Goal: Find contact information: Find contact information

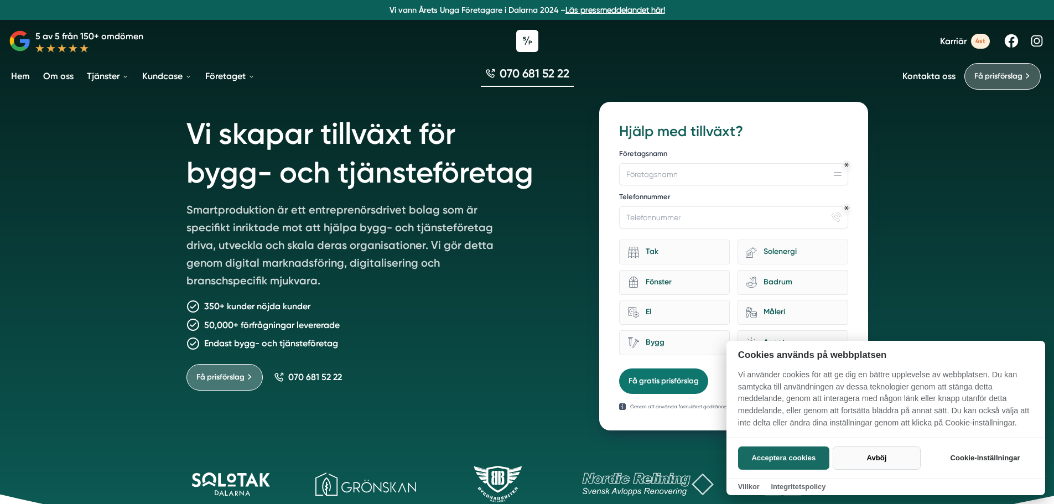
click at [872, 460] on button "Avböj" at bounding box center [877, 458] width 88 height 23
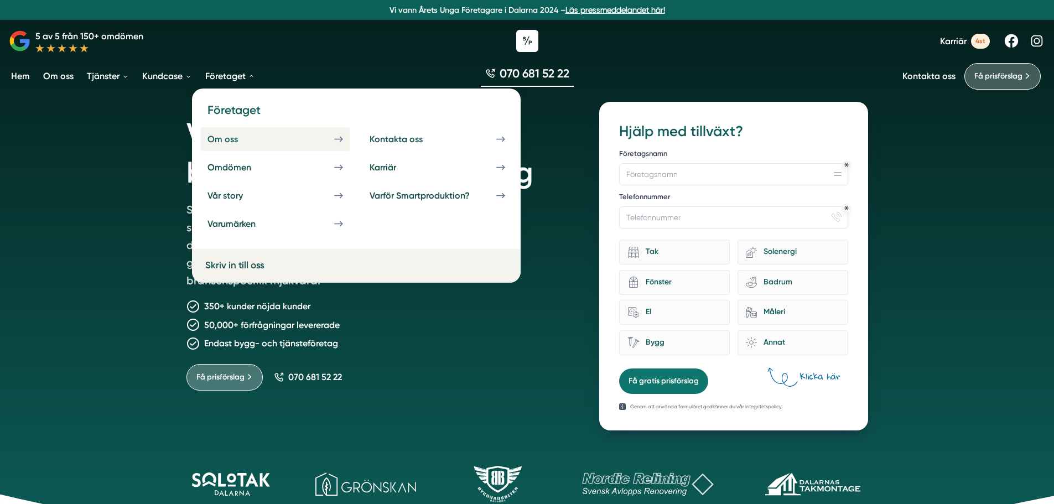
click at [232, 138] on div "Om oss" at bounding box center [236, 139] width 57 height 11
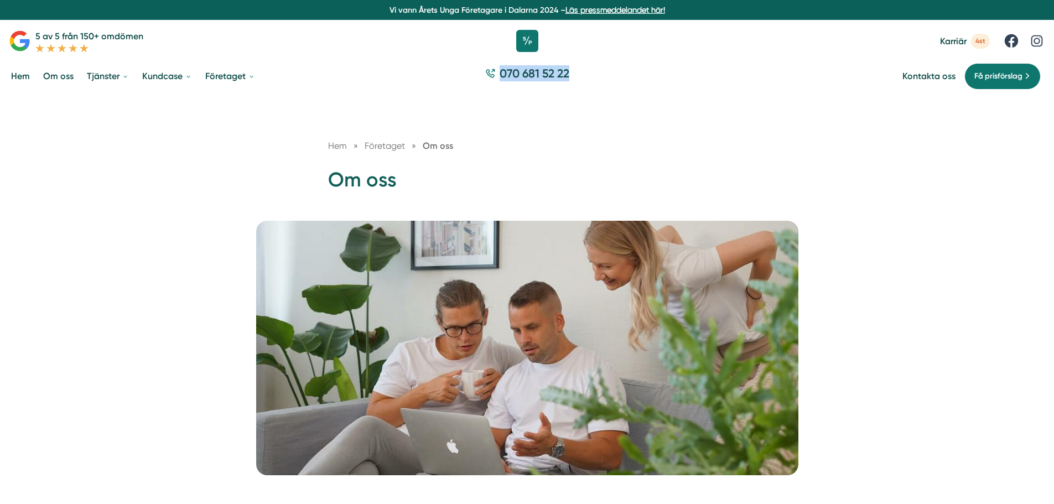
drag, startPoint x: 584, startPoint y: 71, endPoint x: 501, endPoint y: 74, distance: 83.1
click at [501, 74] on div "070 681 52 22" at bounding box center [527, 76] width 1054 height 37
copy span "070 681 52 22"
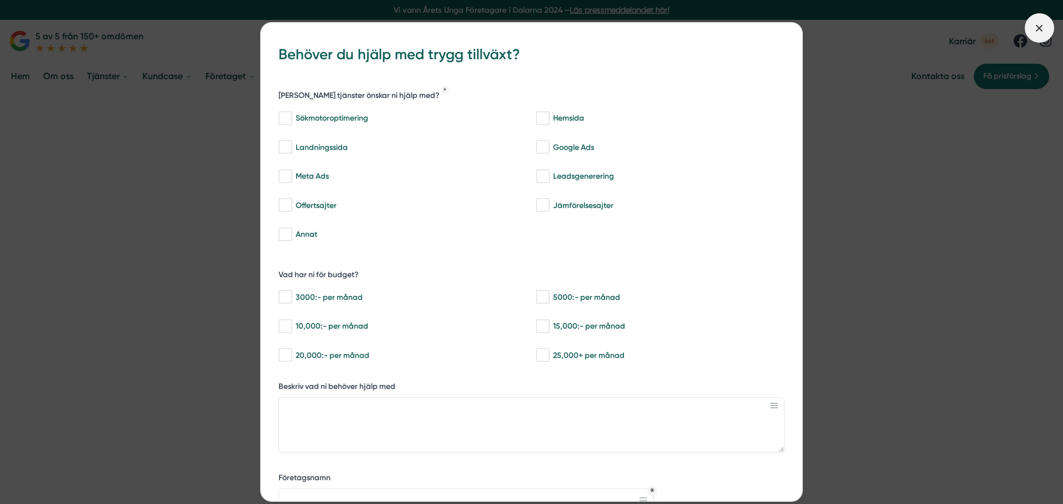
click at [1043, 22] on icon at bounding box center [1039, 28] width 12 height 12
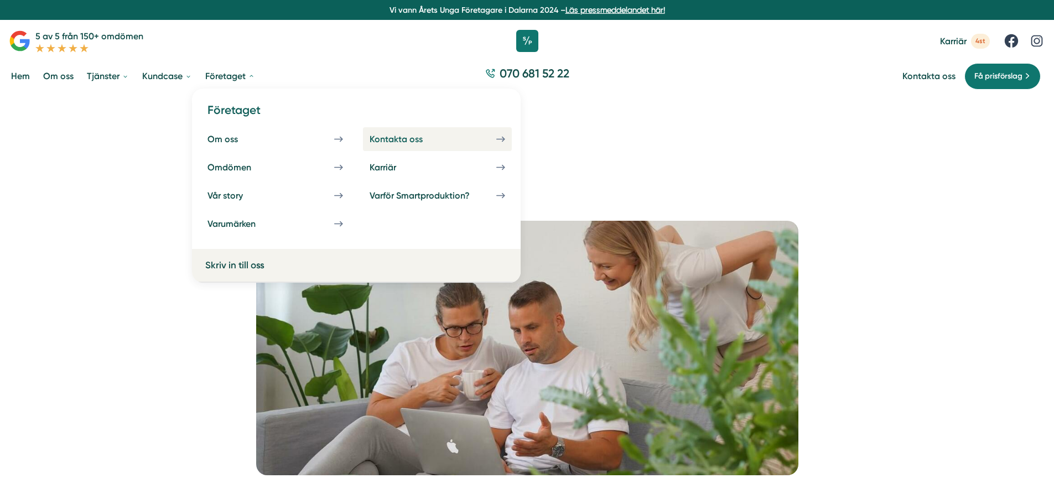
click at [444, 142] on div "Kontakta oss" at bounding box center [410, 139] width 80 height 11
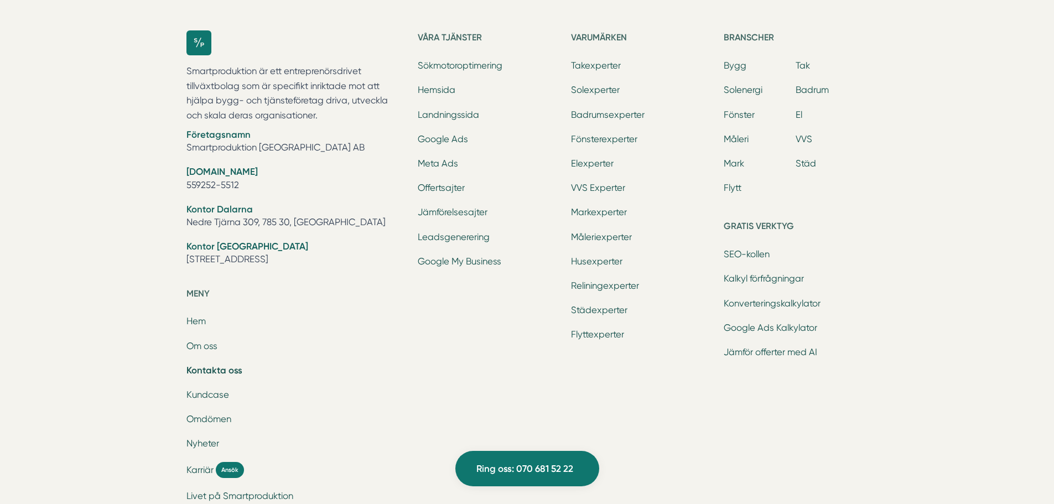
scroll to position [1461, 0]
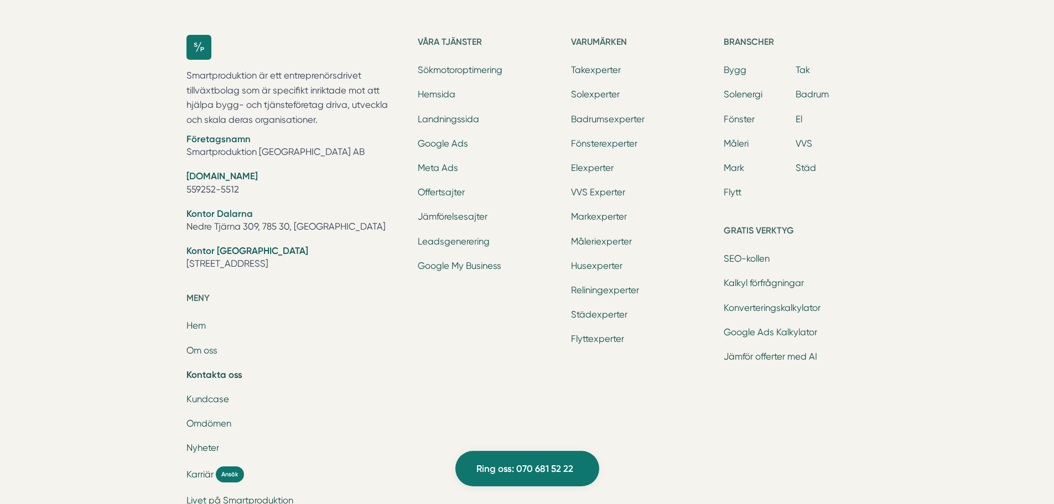
drag, startPoint x: 245, startPoint y: 187, endPoint x: 206, endPoint y: 163, distance: 45.0
click at [178, 185] on div "Smartproduktion är ett entreprenörsdrivet tillväxtbolag som är specifikt inrikt…" at bounding box center [527, 313] width 708 height 593
copy li "559252-5512"
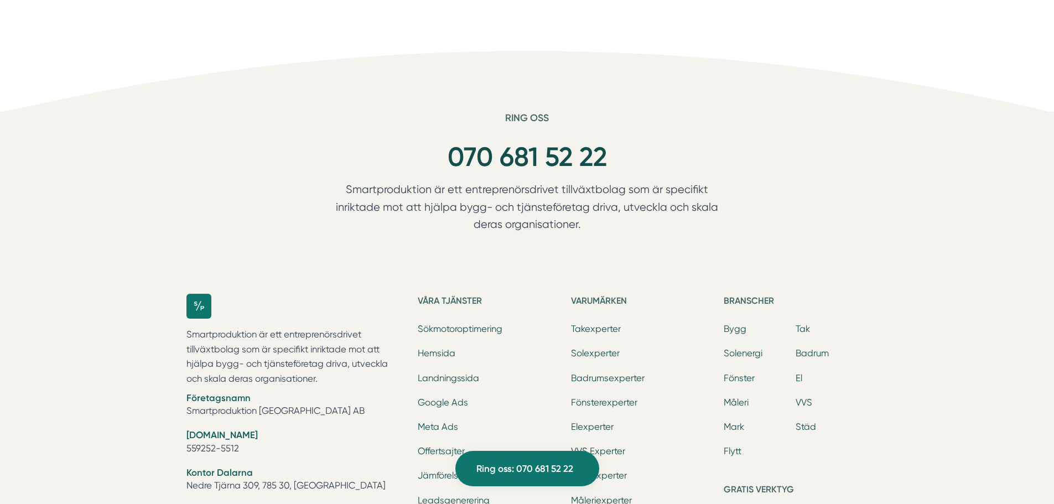
scroll to position [1184, 0]
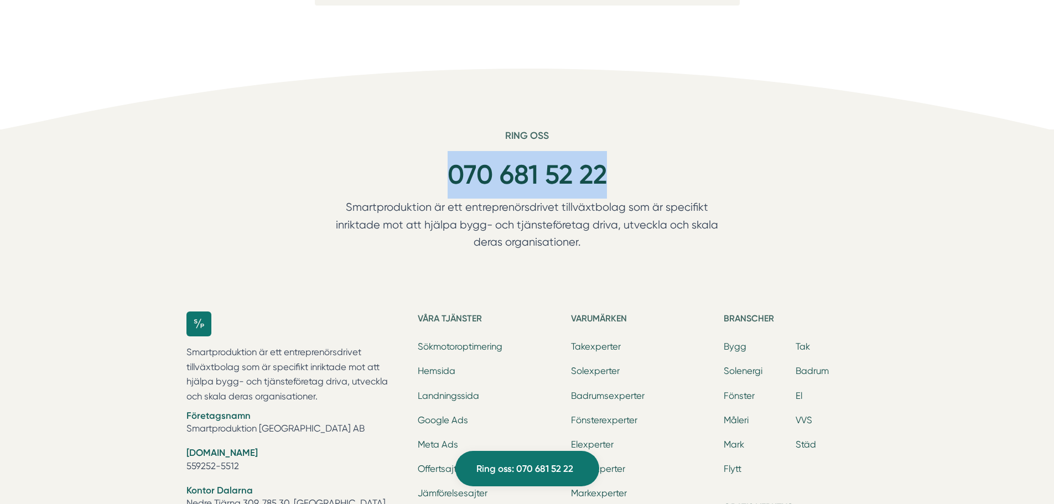
drag, startPoint x: 600, startPoint y: 171, endPoint x: 437, endPoint y: 167, distance: 163.3
click at [437, 170] on div "070 681 52 22" at bounding box center [527, 175] width 425 height 48
copy link "070 681 52 22"
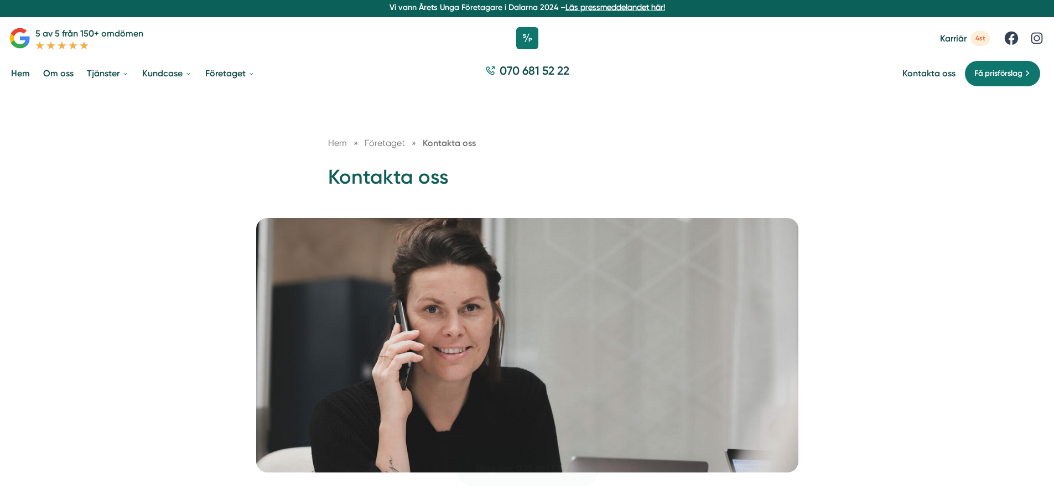
scroll to position [0, 0]
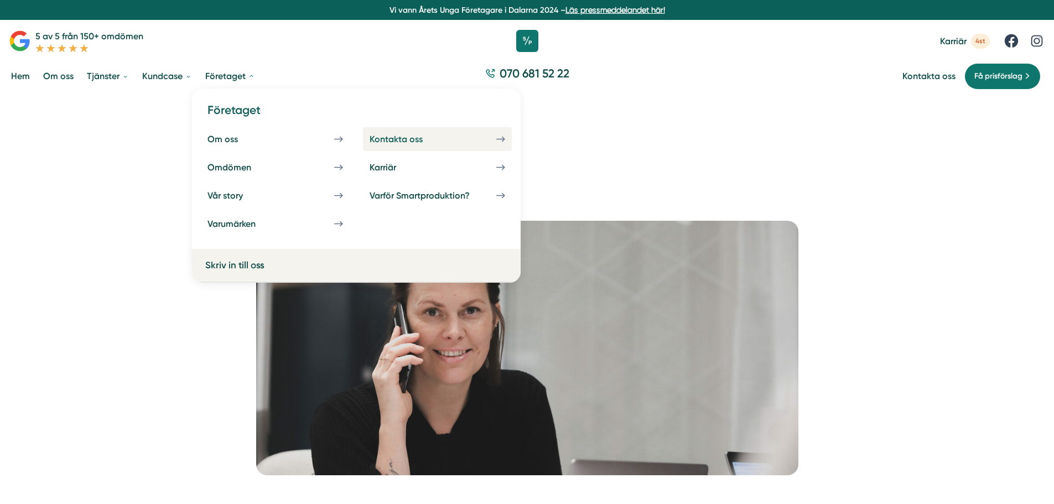
click at [407, 139] on div "Kontakta oss" at bounding box center [410, 139] width 80 height 11
click at [231, 139] on div "Om oss" at bounding box center [236, 139] width 57 height 11
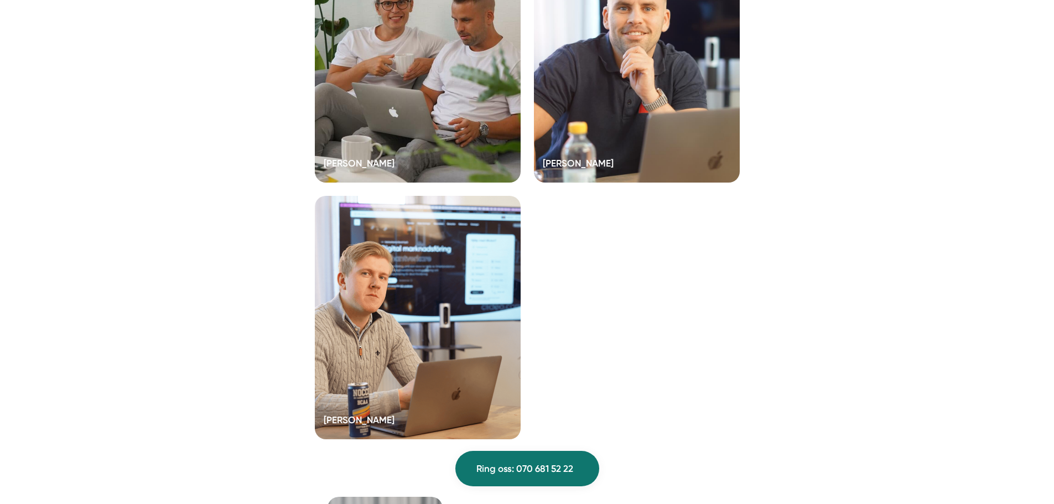
scroll to position [2491, 0]
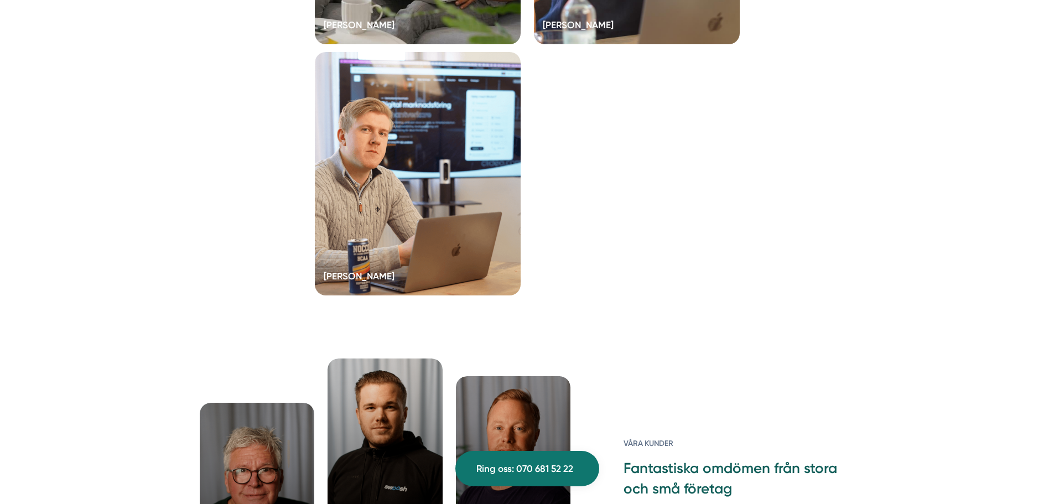
click at [371, 215] on div at bounding box center [418, 174] width 206 height 244
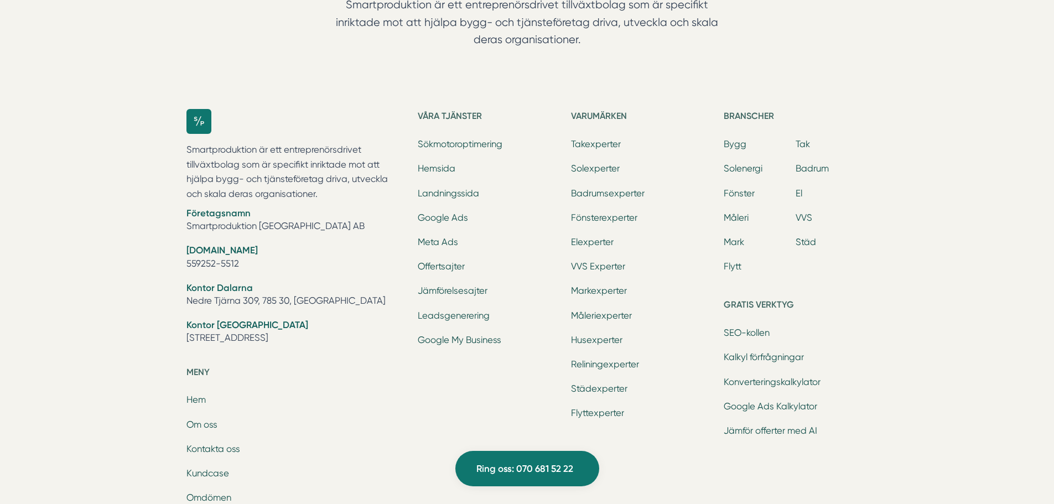
scroll to position [2324, 0]
drag, startPoint x: 255, startPoint y: 262, endPoint x: 176, endPoint y: 262, distance: 78.6
click at [177, 263] on div "Smartproduktion är ett entreprenörsdrivet tillväxtbolag som är specifikt inrikt…" at bounding box center [527, 386] width 708 height 593
copy li "559252-5512"
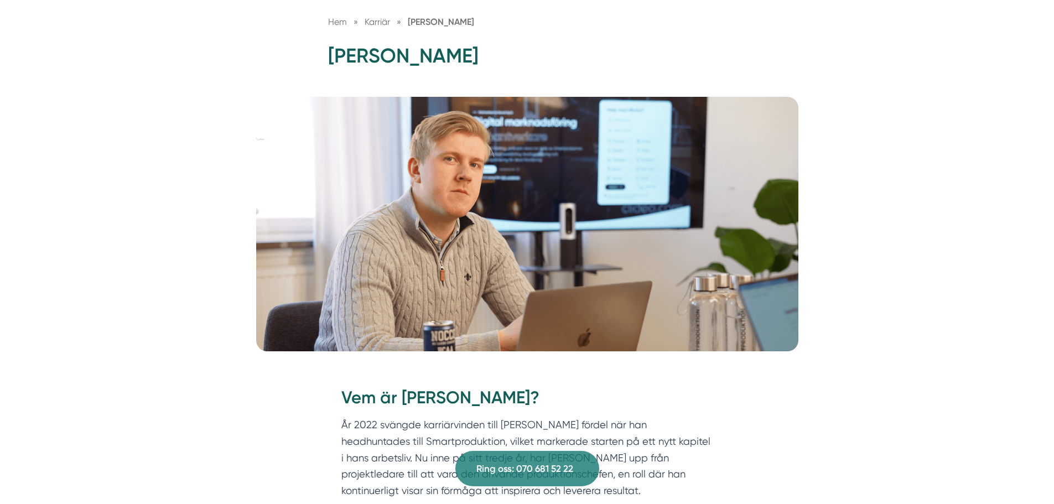
scroll to position [0, 0]
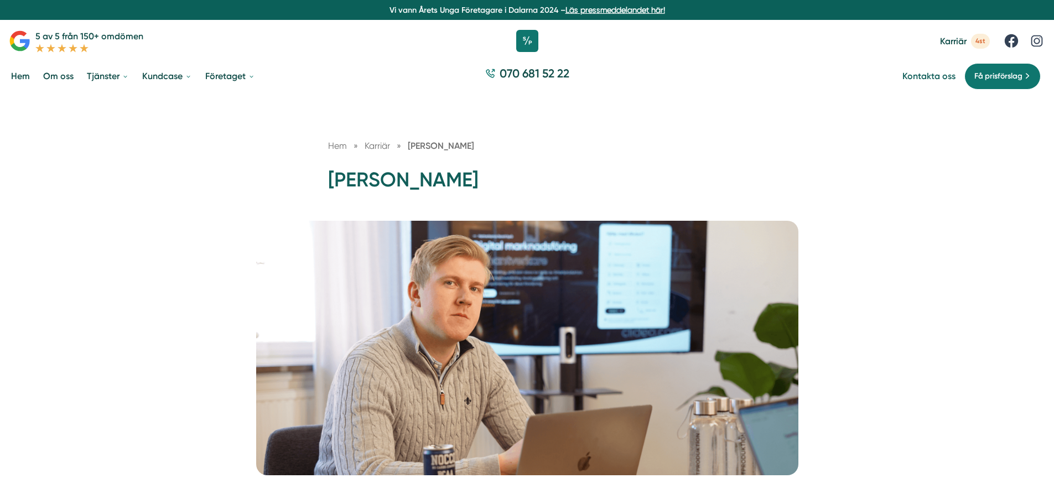
click at [921, 75] on link "Kontakta oss" at bounding box center [929, 76] width 53 height 11
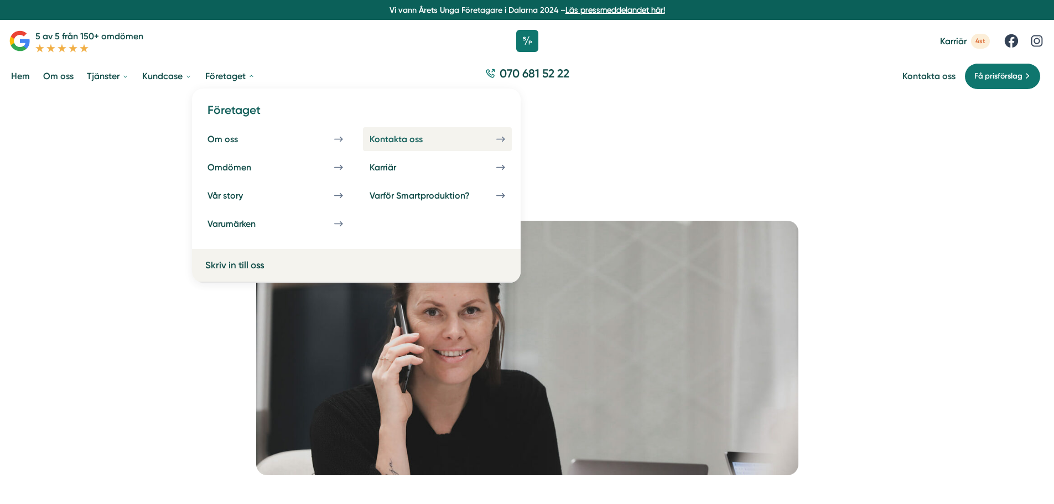
click at [393, 138] on div "Kontakta oss" at bounding box center [410, 139] width 80 height 11
